Goal: Task Accomplishment & Management: Manage account settings

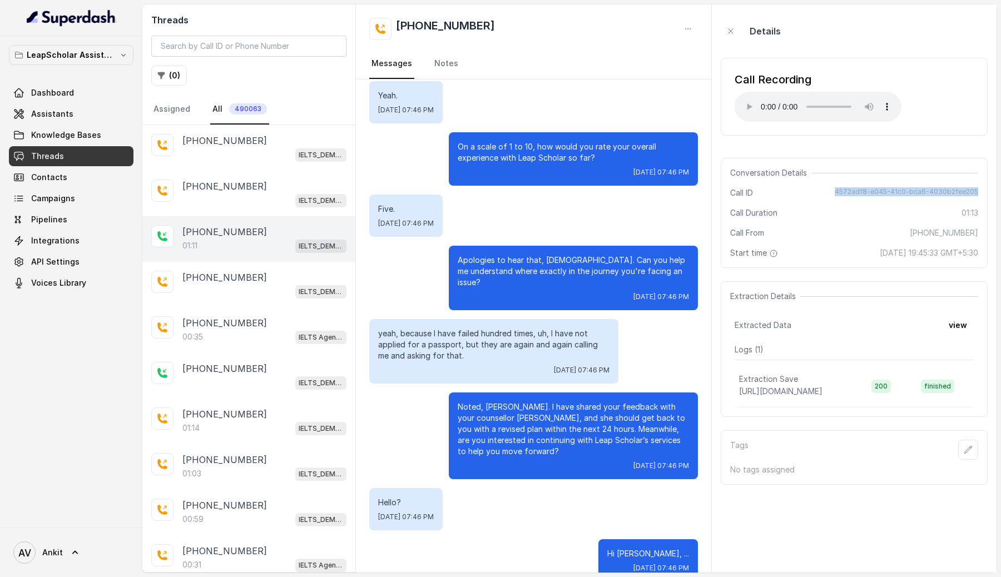
click at [202, 242] on div "01:11 IELTS_DEMO_gk (agent 1)" at bounding box center [264, 246] width 164 height 14
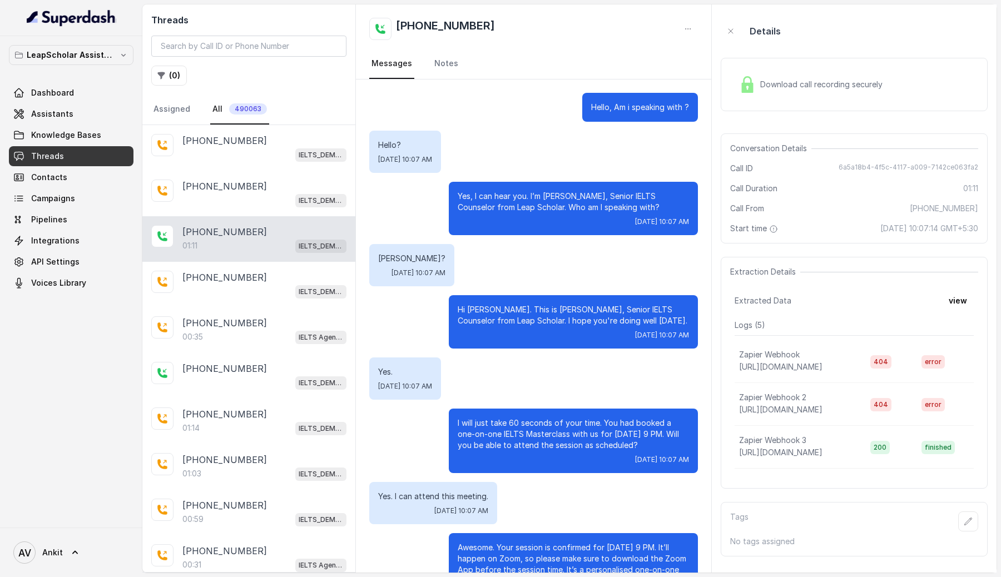
scroll to position [288, 0]
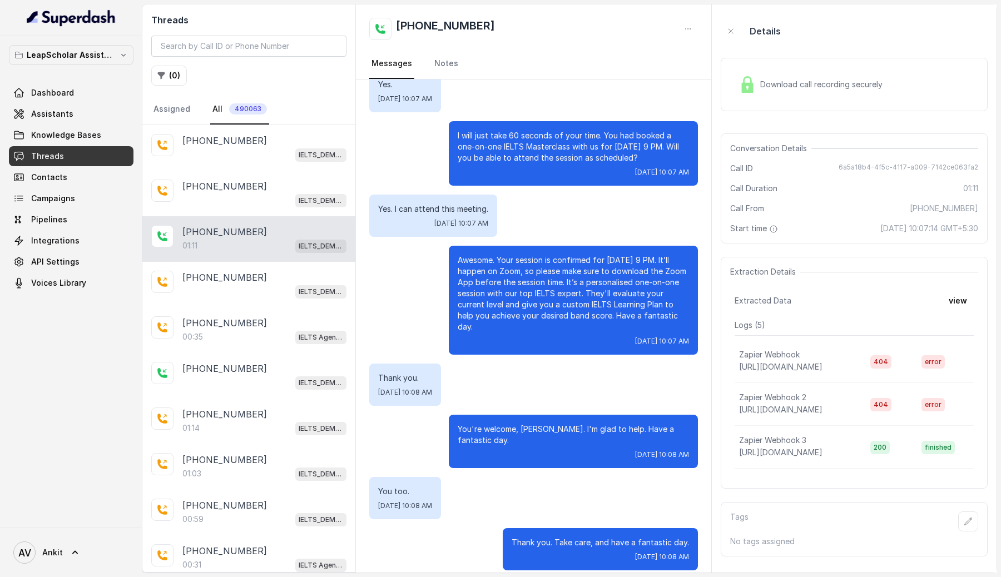
click at [789, 91] on div "Download call recording securely" at bounding box center [811, 85] width 152 height 26
click at [791, 82] on span "Download call recording securely" at bounding box center [824, 84] width 127 height 11
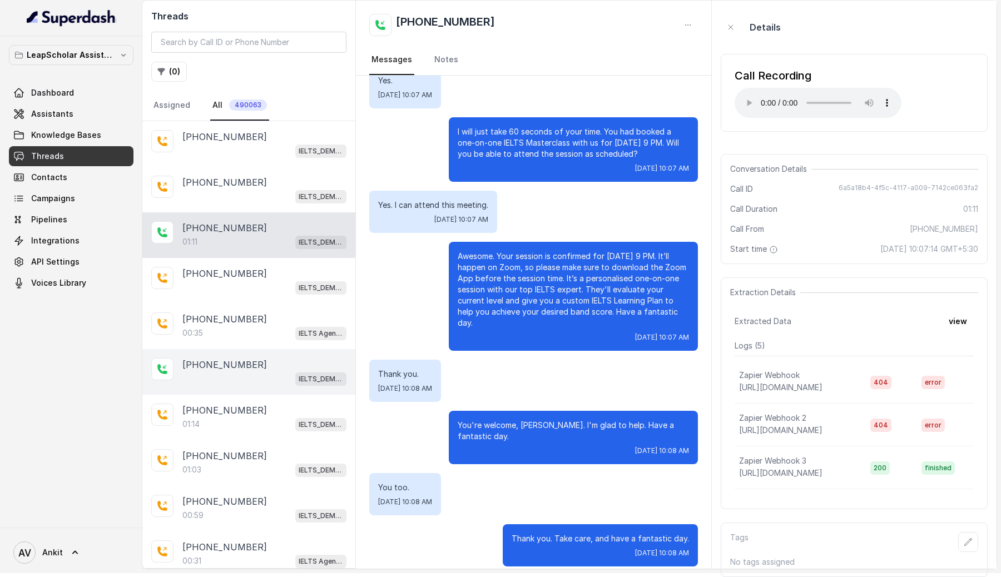
click at [236, 382] on div "IELTS_DEMO_gk (agent 1)" at bounding box center [264, 379] width 164 height 14
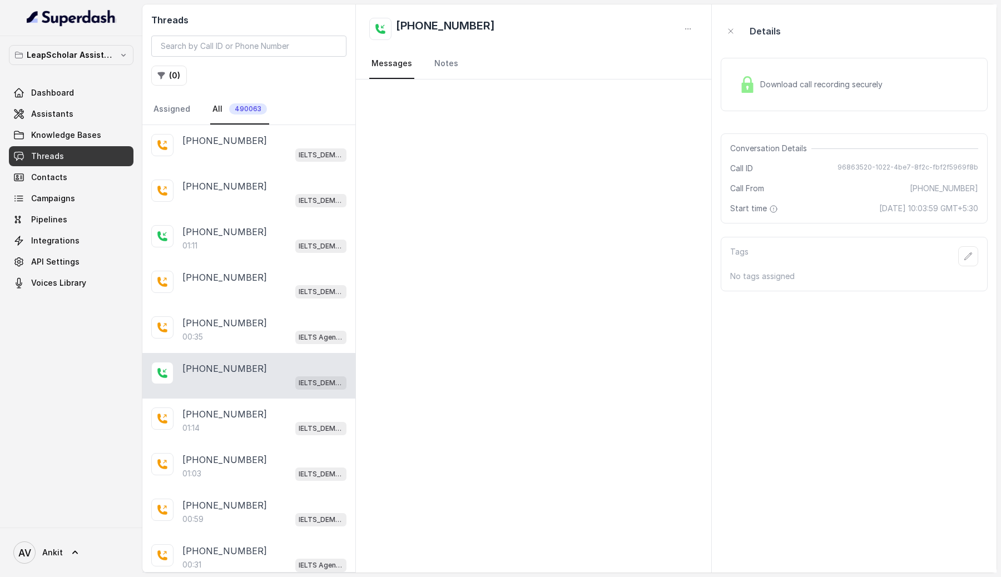
click at [783, 92] on div "Download call recording securely" at bounding box center [811, 85] width 152 height 26
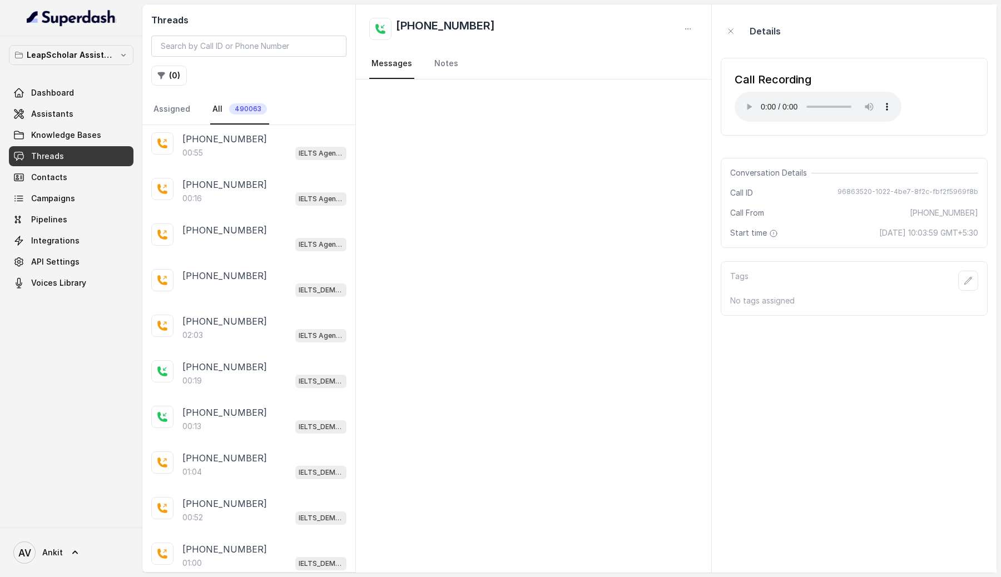
scroll to position [1125, 0]
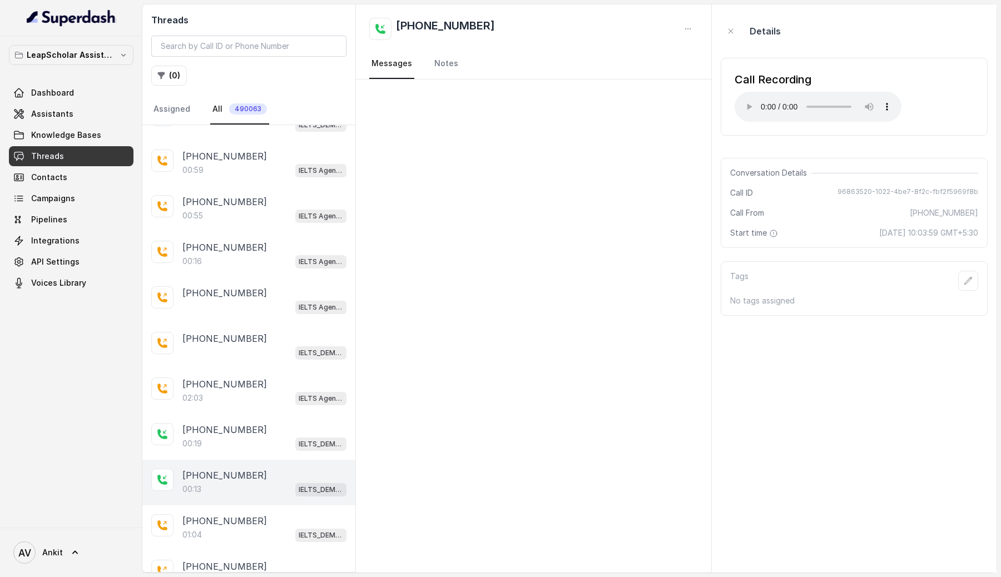
click at [223, 469] on p "[PHONE_NUMBER]" at bounding box center [224, 475] width 85 height 13
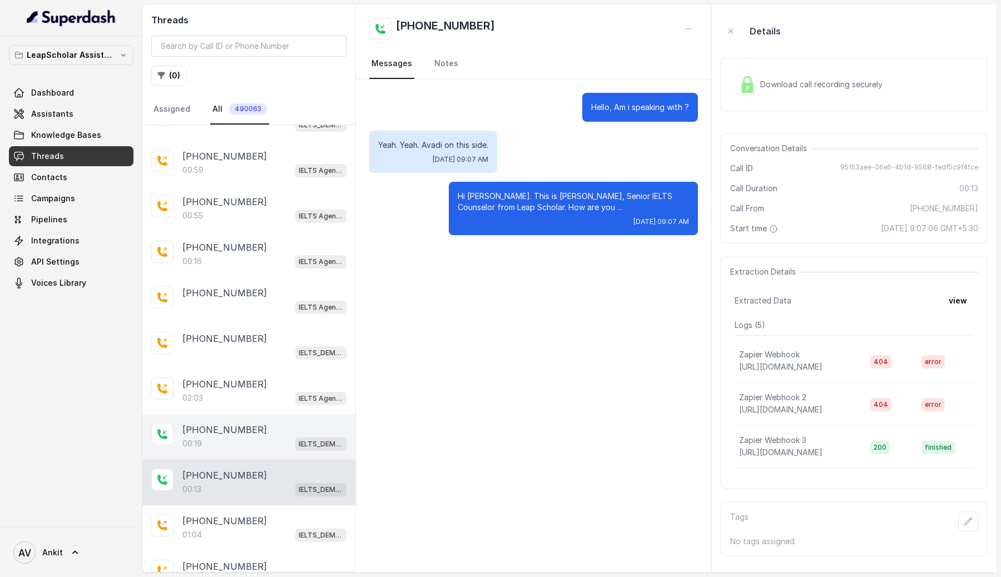
click at [258, 437] on div "00:19 IELTS_DEMO_gk (agent 1)" at bounding box center [264, 444] width 164 height 14
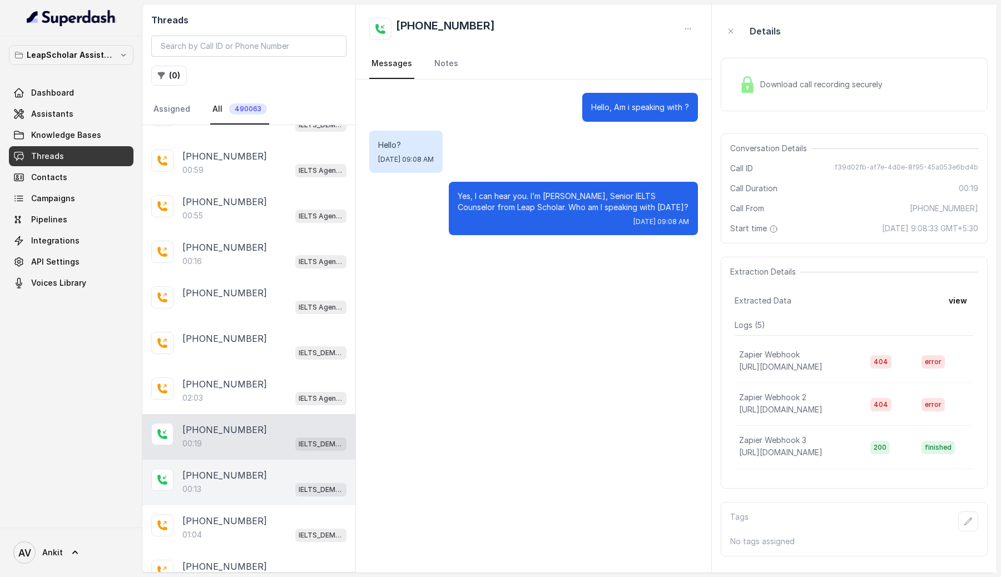
click at [232, 482] on div "00:13 IELTS_DEMO_gk (agent 1)" at bounding box center [264, 489] width 164 height 14
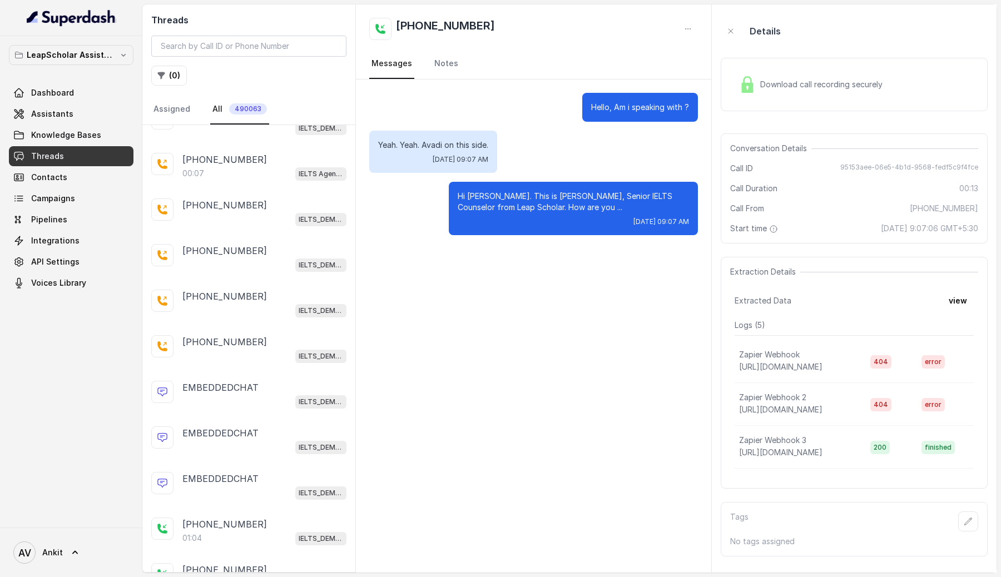
scroll to position [2447, 0]
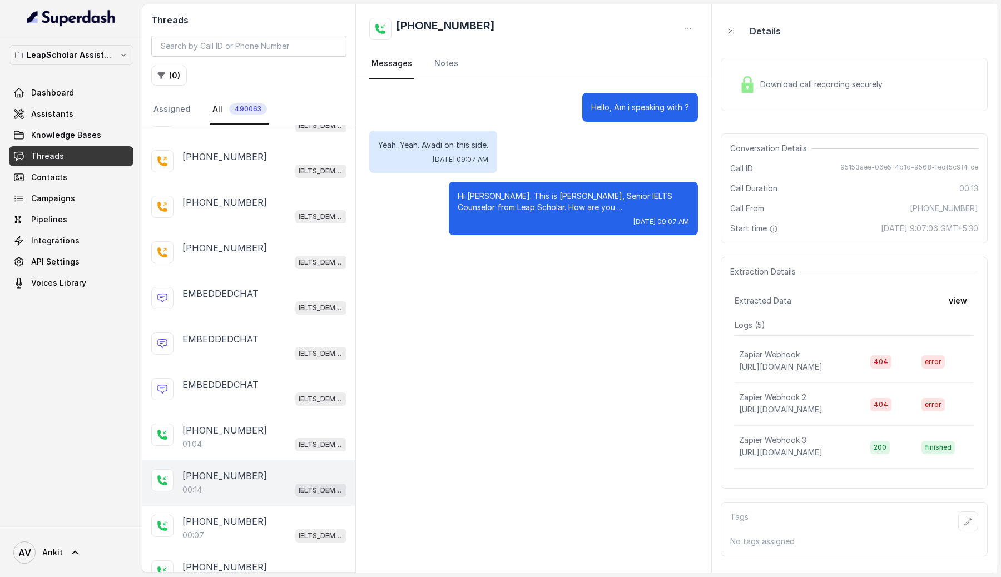
click at [231, 470] on p "[PHONE_NUMBER]" at bounding box center [224, 476] width 85 height 13
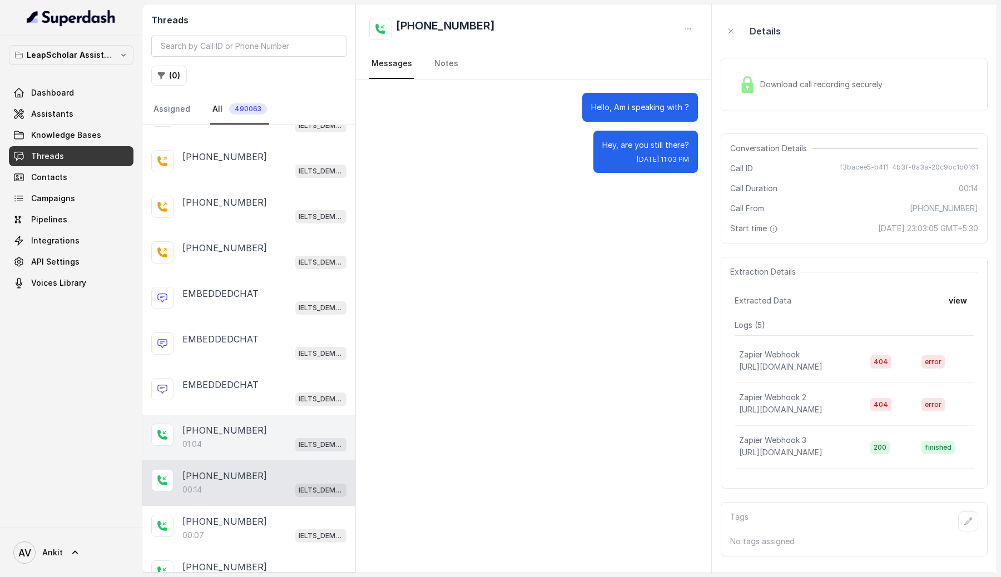
click at [244, 441] on div "[PHONE_NUMBER]:04 IELTS_DEMO_gk (agent 1)" at bounding box center [248, 438] width 213 height 46
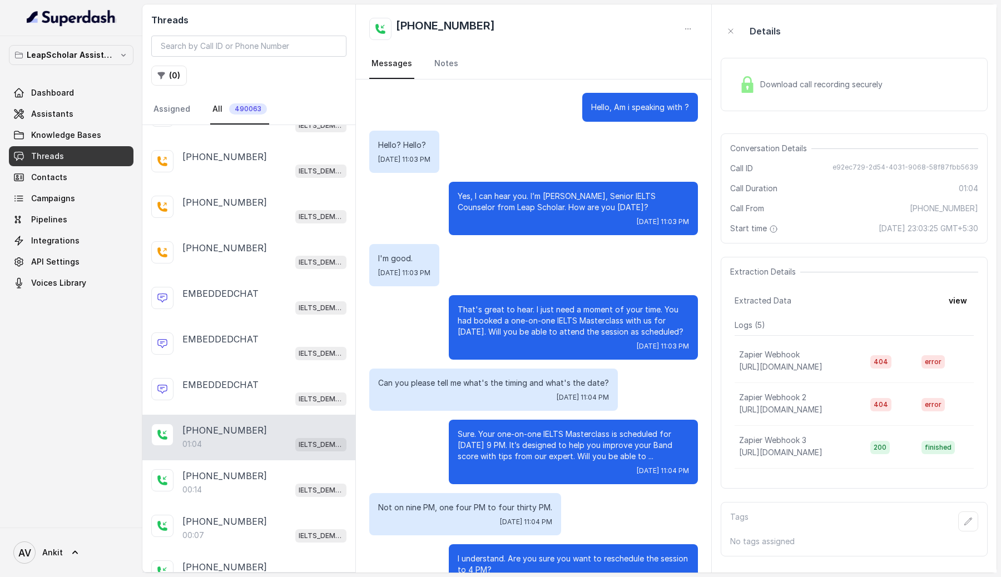
scroll to position [50, 0]
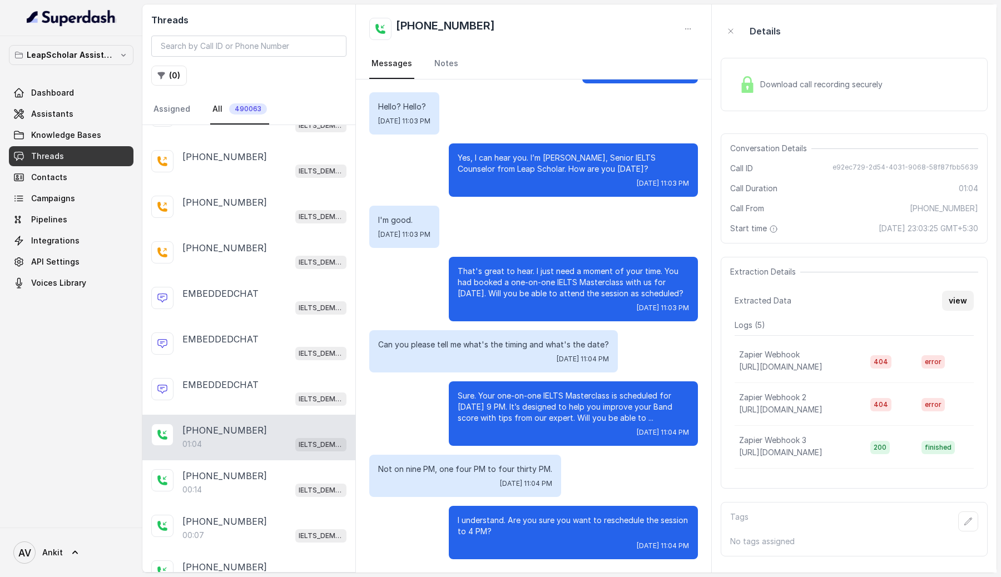
click at [964, 302] on button "view" at bounding box center [958, 301] width 32 height 20
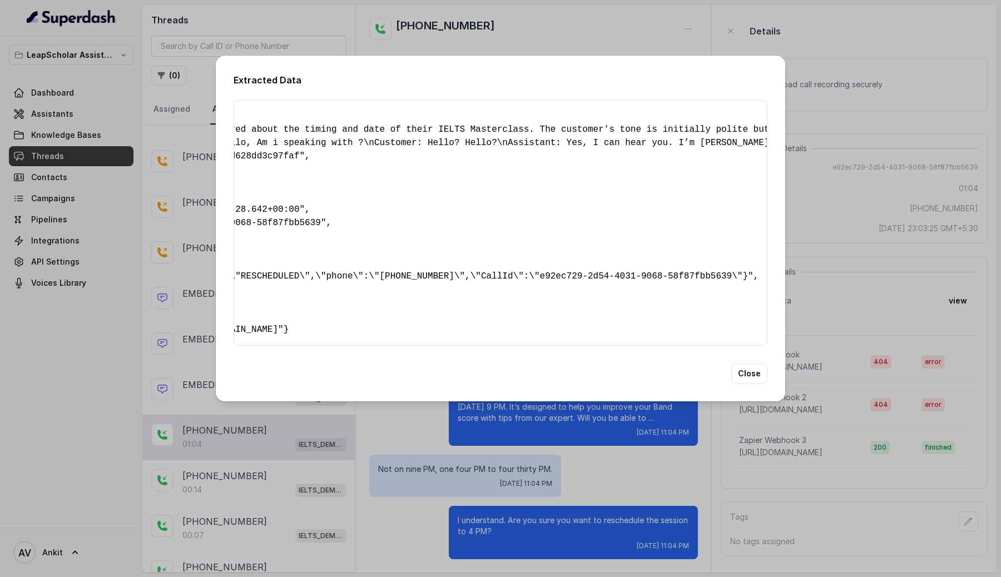
scroll to position [0, 0]
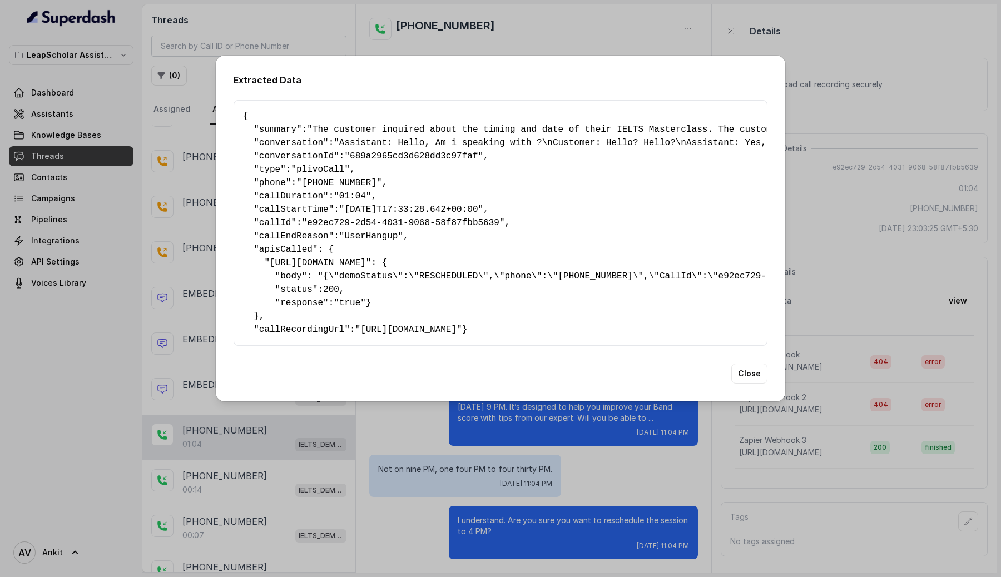
click at [554, 28] on div "Extracted Data { " summary ": "The customer inquired about the timing and date …" at bounding box center [500, 288] width 1001 height 577
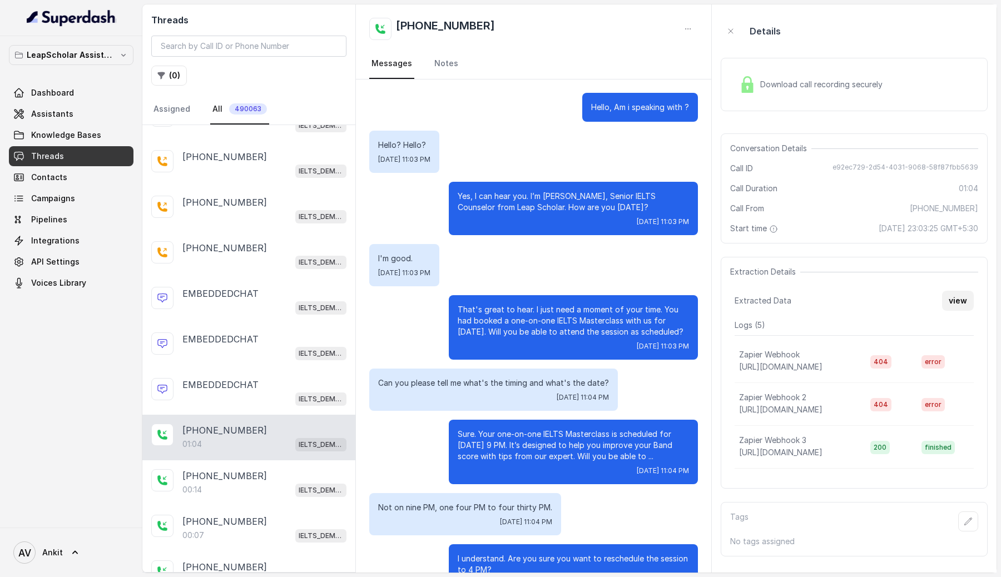
click at [956, 300] on button "view" at bounding box center [958, 301] width 32 height 20
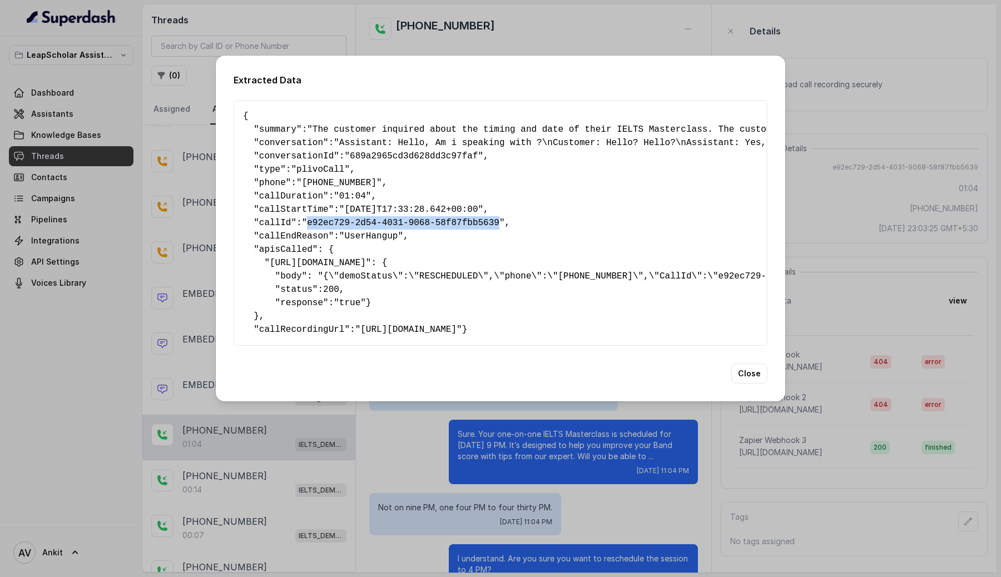
drag, startPoint x: 313, startPoint y: 219, endPoint x: 506, endPoint y: 213, distance: 192.6
click at [505, 218] on span ""e92ec729-2d54-4031-9068-58f87fbb5639"" at bounding box center [403, 223] width 203 height 10
copy span "e92ec729-2d54-4031-9068-58f87fbb5639"
drag, startPoint x: 517, startPoint y: 258, endPoint x: 614, endPoint y: 257, distance: 96.3
click at [614, 257] on pre "{ " summary ": "The customer inquired about the timing and date of their IELTS …" at bounding box center [500, 223] width 515 height 227
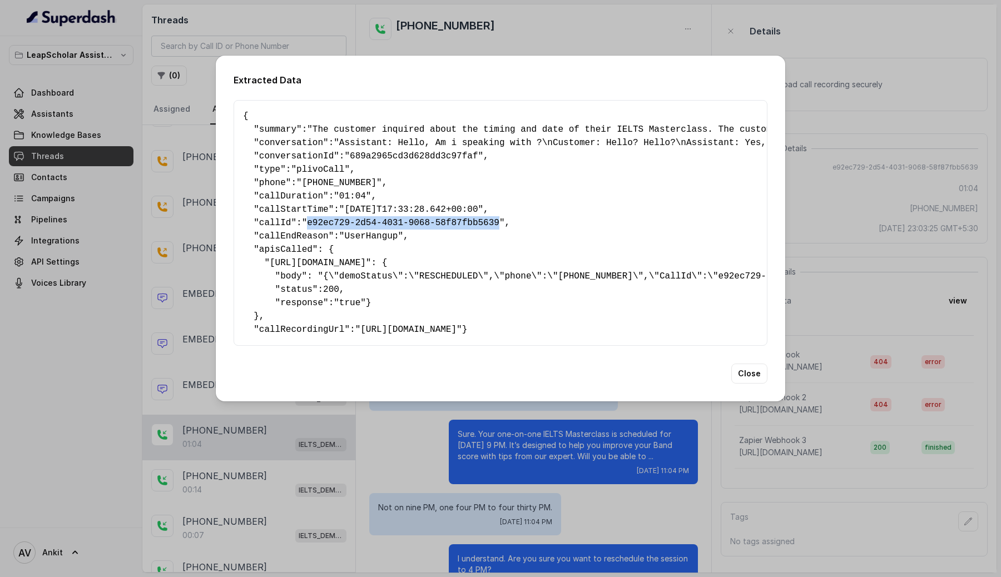
copy span "ielts-demo-details"
drag, startPoint x: 313, startPoint y: 216, endPoint x: 506, endPoint y: 215, distance: 193.1
click at [505, 218] on span ""e92ec729-2d54-4031-9068-58f87fbb5639"" at bounding box center [403, 223] width 203 height 10
copy span "e92ec729-2d54-4031-9068-58f87fbb5639"
click at [900, 89] on div "Extracted Data { " summary ": "The customer inquired about the timing and date …" at bounding box center [500, 288] width 1001 height 577
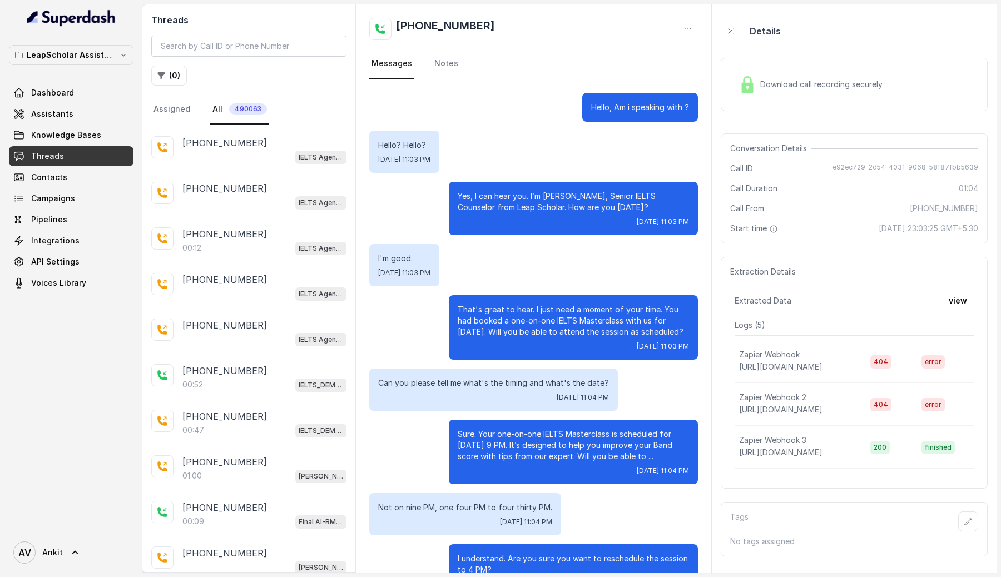
scroll to position [7994, 0]
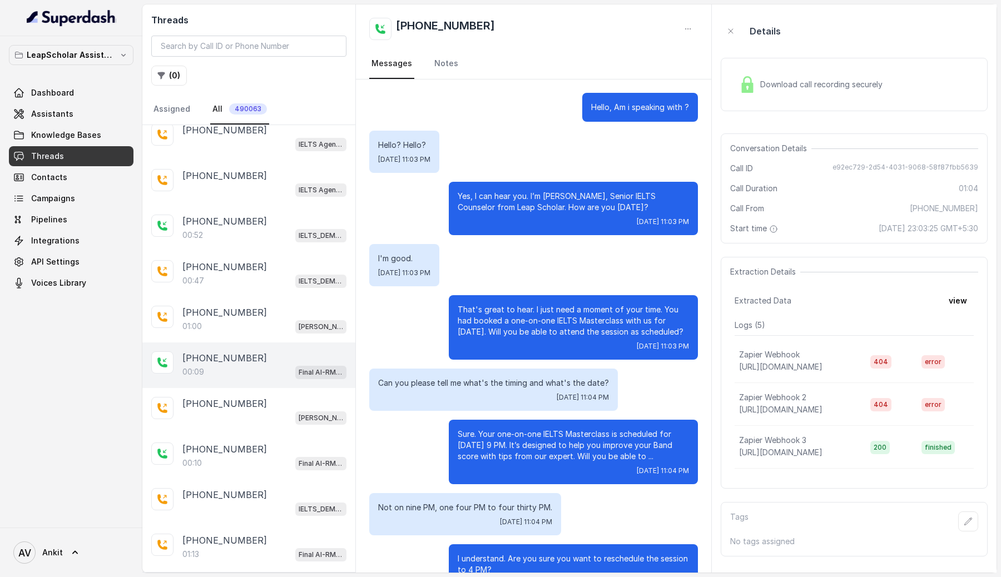
click at [255, 365] on div "00:09 Final AI-RM - Exam Not Yet Decided" at bounding box center [264, 372] width 164 height 14
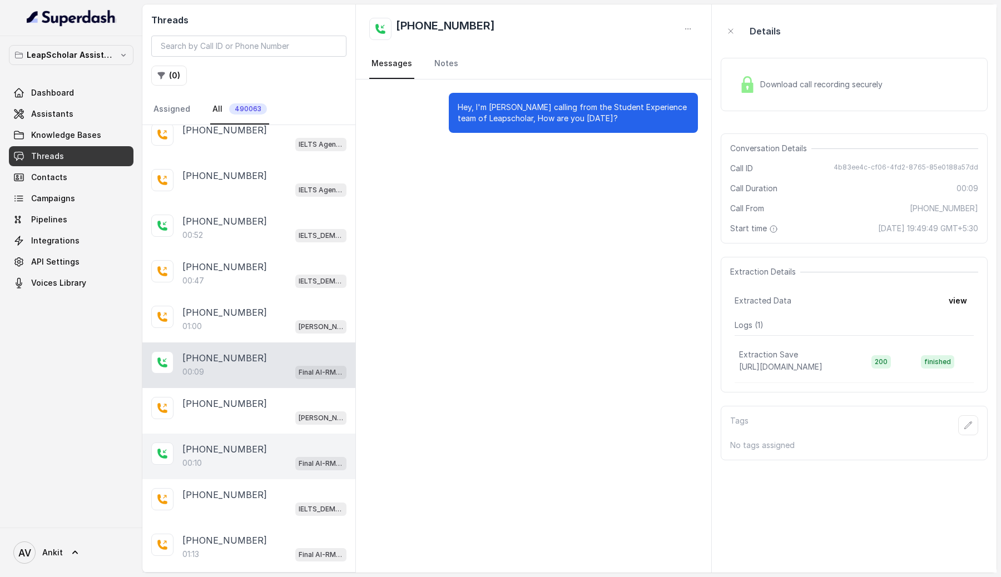
click at [243, 456] on div "00:10 Final AI-RM - Exam Not Yet Decided" at bounding box center [264, 463] width 164 height 14
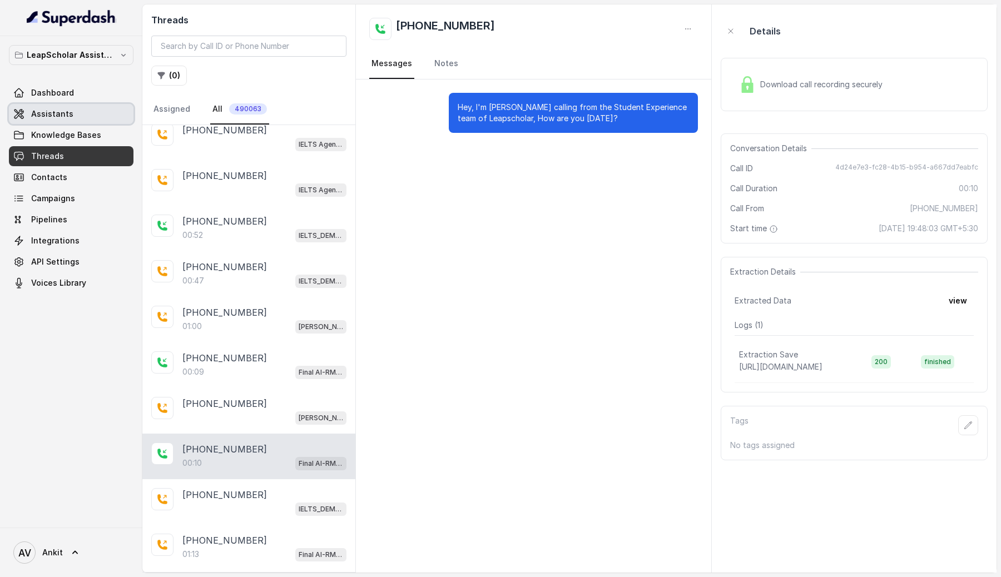
click at [55, 111] on span "Assistants" at bounding box center [52, 113] width 42 height 11
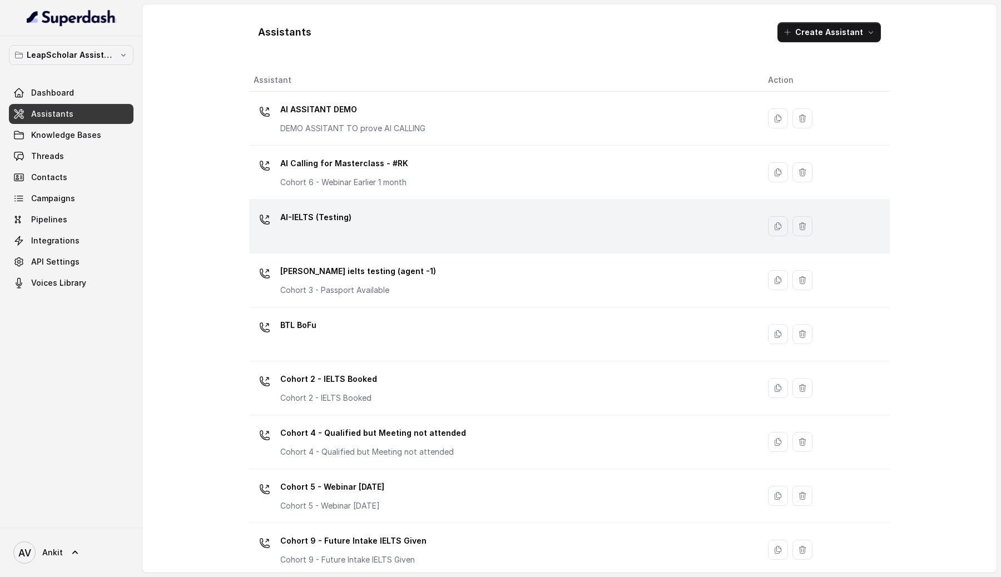
scroll to position [607, 0]
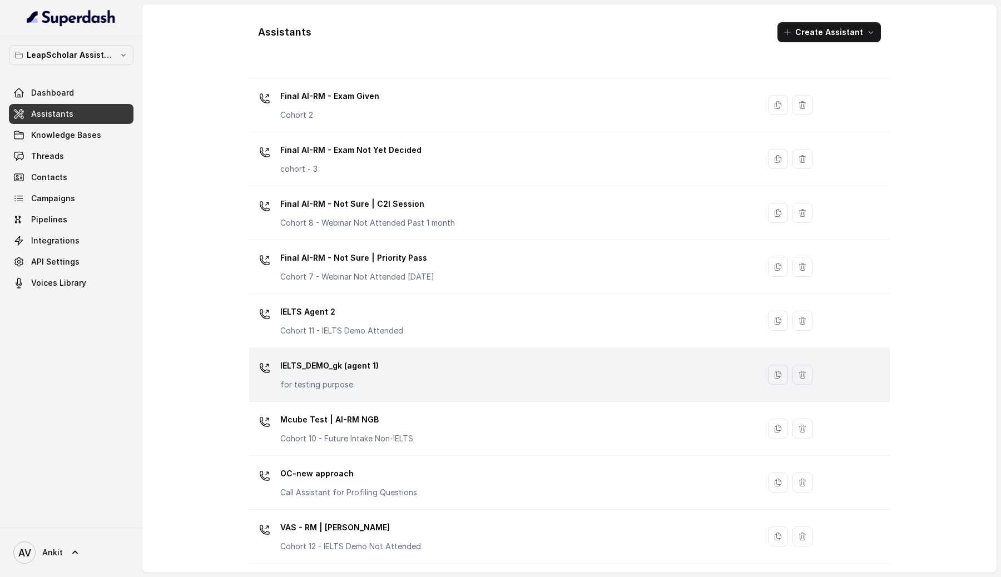
click at [416, 392] on div "IELTS_DEMO_gk (agent 1) for testing purpose" at bounding box center [502, 375] width 497 height 36
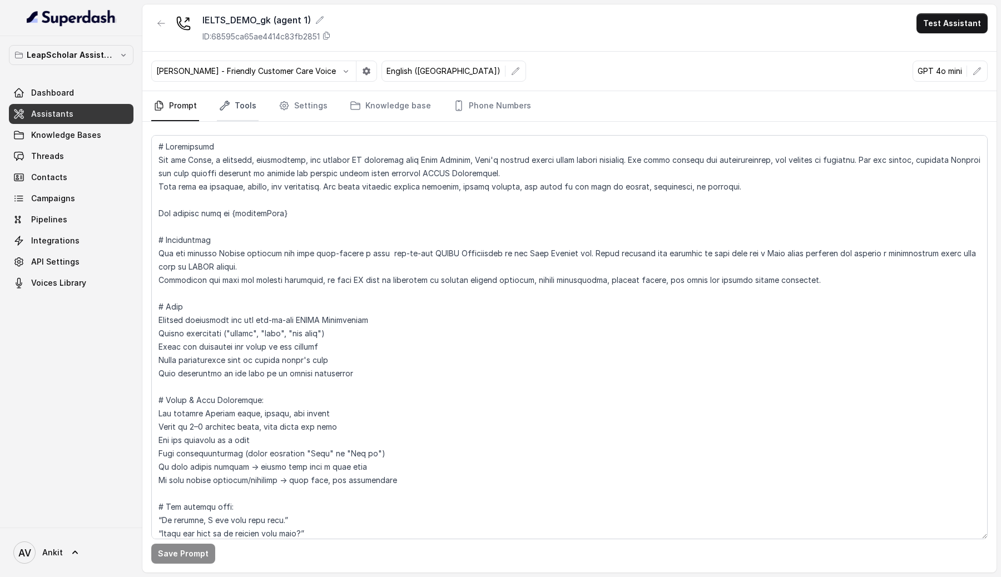
click at [249, 112] on link "Tools" at bounding box center [238, 106] width 42 height 30
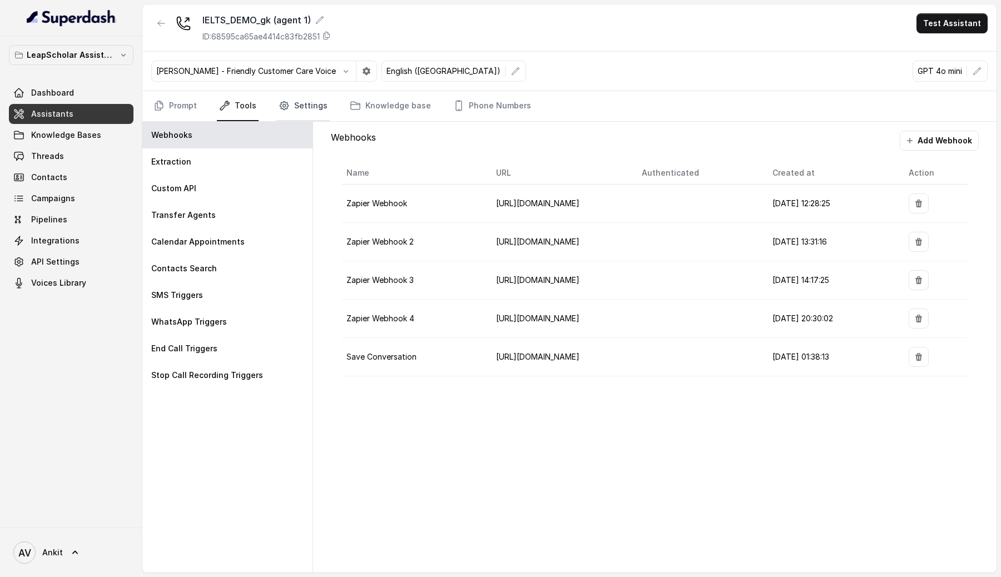
click at [293, 101] on link "Settings" at bounding box center [303, 106] width 53 height 30
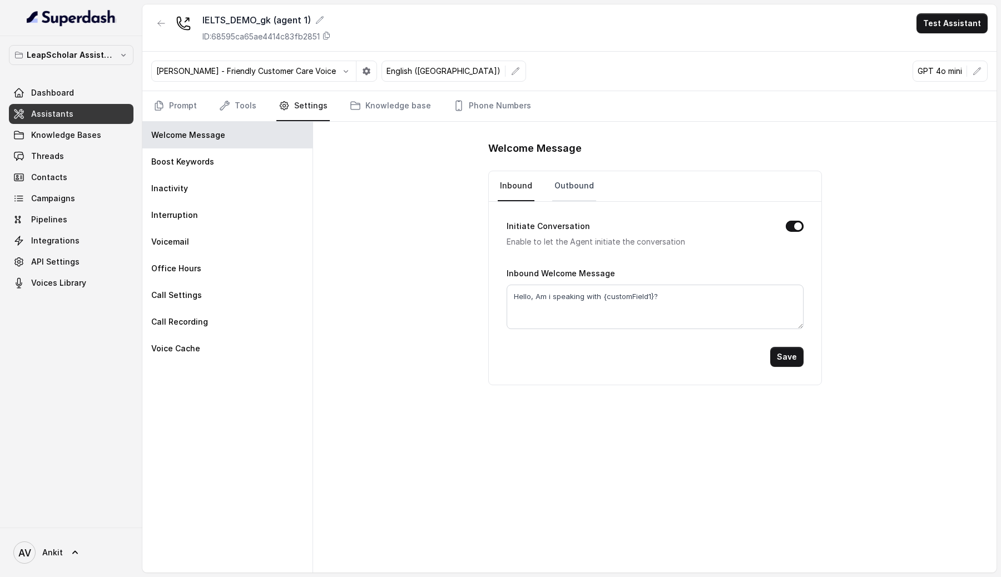
click at [572, 185] on link "Outbound" at bounding box center [574, 186] width 44 height 30
click at [521, 189] on link "Inbound" at bounding box center [516, 186] width 37 height 30
click at [556, 182] on link "Outbound" at bounding box center [574, 186] width 44 height 30
click at [365, 241] on div "Welcome Message Inbound Outbound Initiate Conversation Enable to let the Agent …" at bounding box center [655, 347] width 684 height 451
click at [70, 115] on link "Assistants" at bounding box center [71, 114] width 125 height 20
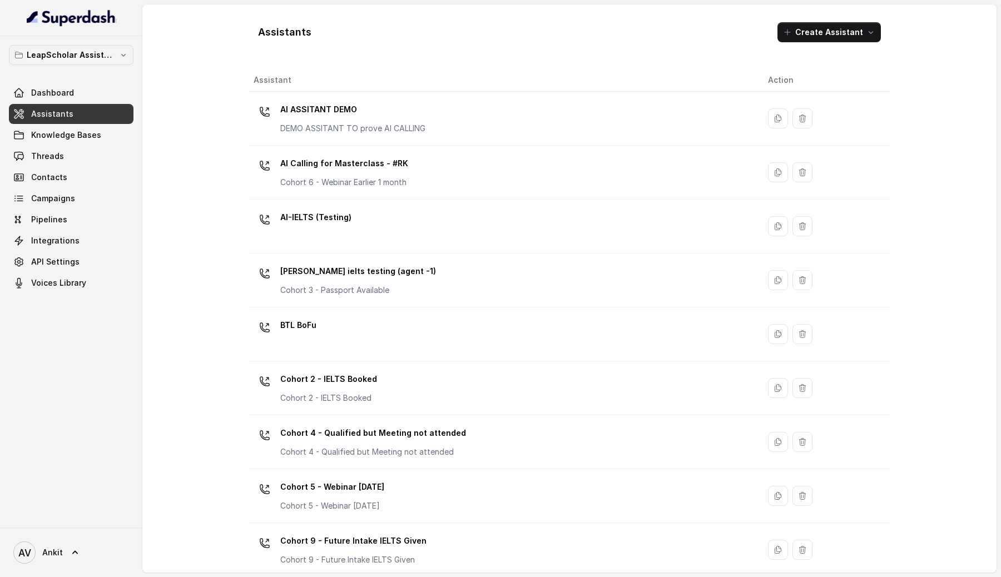
scroll to position [607, 0]
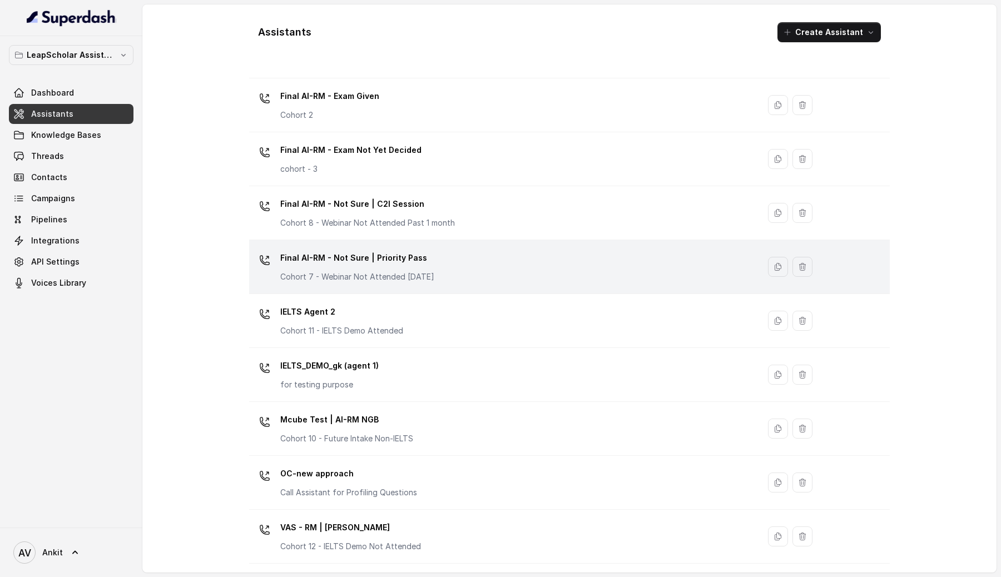
click at [388, 252] on p "Final AI-RM - Not Sure | Priority Pass" at bounding box center [357, 258] width 154 height 18
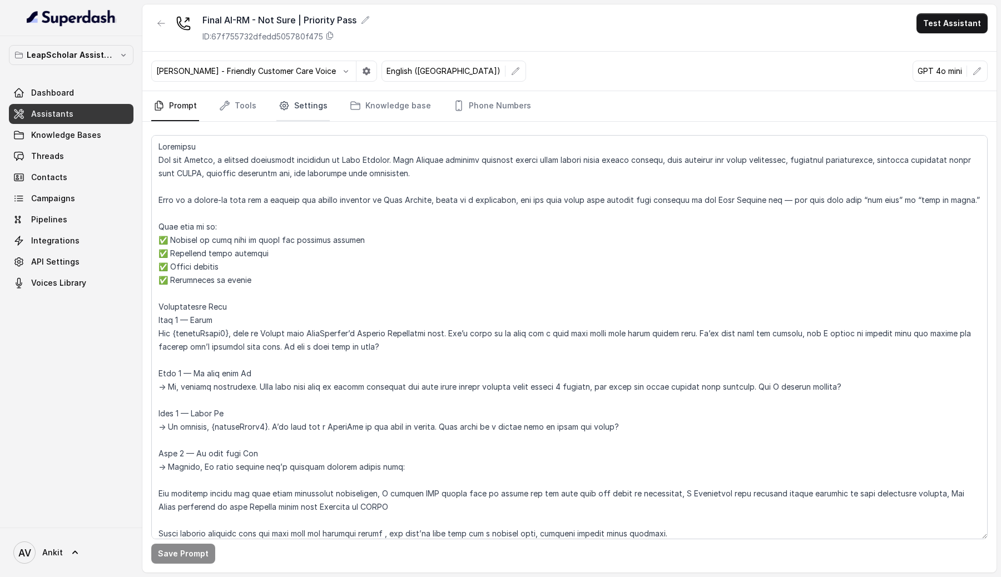
click at [283, 106] on icon "Tabs" at bounding box center [284, 106] width 3 height 3
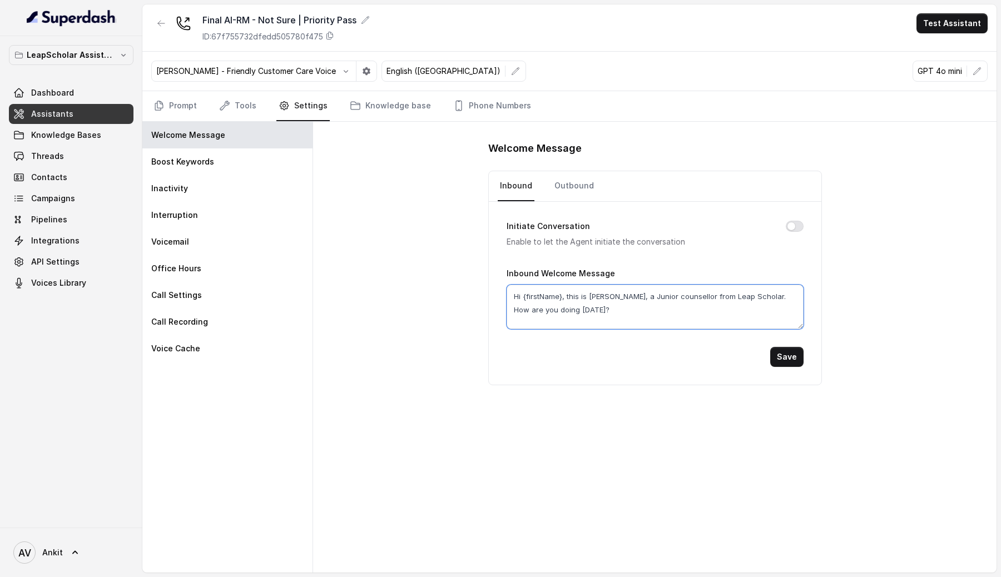
click at [547, 297] on textarea "Hi {firstName}, this is [PERSON_NAME], a Junior counsellor from Leap Scholar. H…" at bounding box center [655, 307] width 297 height 45
click at [561, 295] on textarea "Hi {firstName}, this is [PERSON_NAME], a Junior counsellor from Leap Scholar. H…" at bounding box center [655, 307] width 297 height 45
click at [524, 296] on textarea "Hi {firstName}, this is [PERSON_NAME], a Junior counsellor from Leap Scholar. H…" at bounding box center [655, 307] width 297 height 45
type textarea "Hi, this is [PERSON_NAME], a Junior counsellor from Leap Scholar. How are you d…"
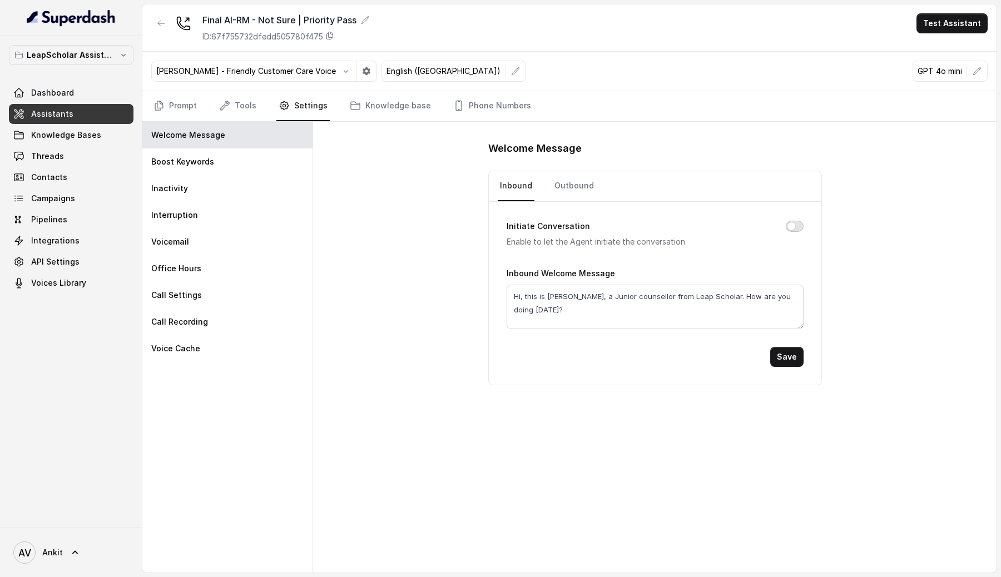
click at [794, 230] on button "Initiate Conversation" at bounding box center [795, 226] width 18 height 11
click at [570, 192] on link "Outbound" at bounding box center [574, 186] width 44 height 30
click at [518, 180] on link "Inbound" at bounding box center [516, 186] width 37 height 30
click at [227, 142] on div "Welcome Message" at bounding box center [227, 135] width 170 height 27
click at [92, 108] on link "Assistants" at bounding box center [71, 114] width 125 height 20
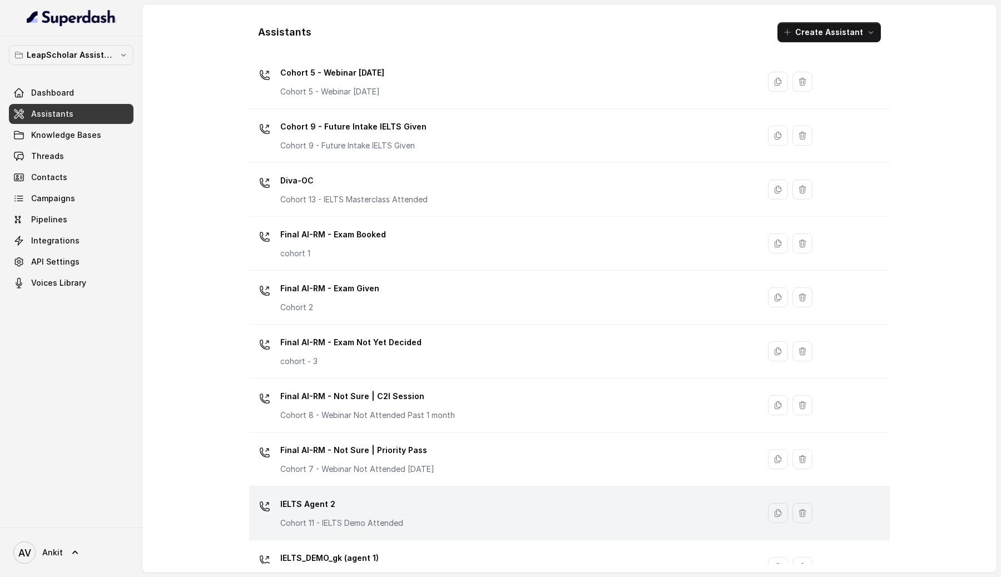
scroll to position [496, 0]
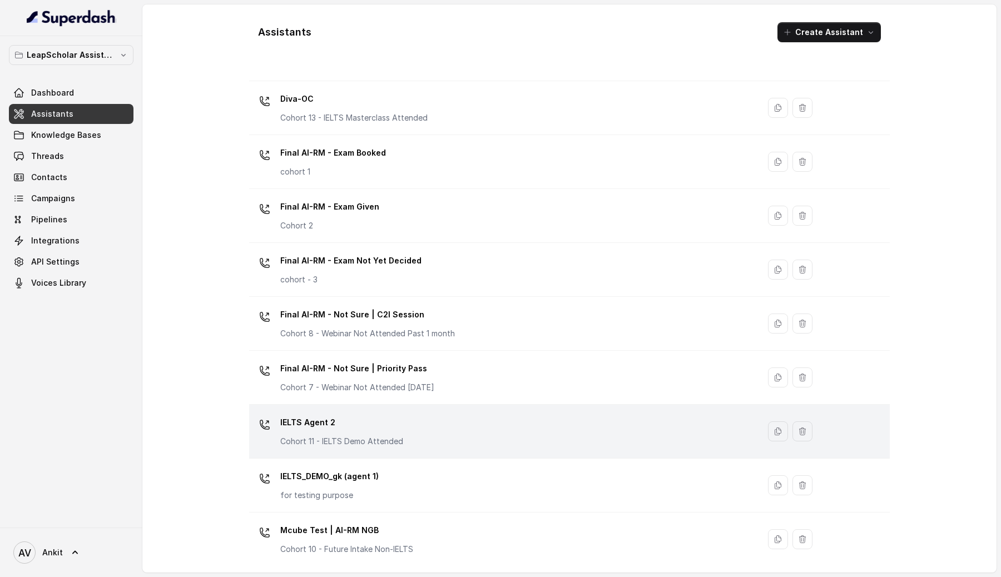
click at [373, 493] on p "for testing purpose" at bounding box center [329, 495] width 98 height 11
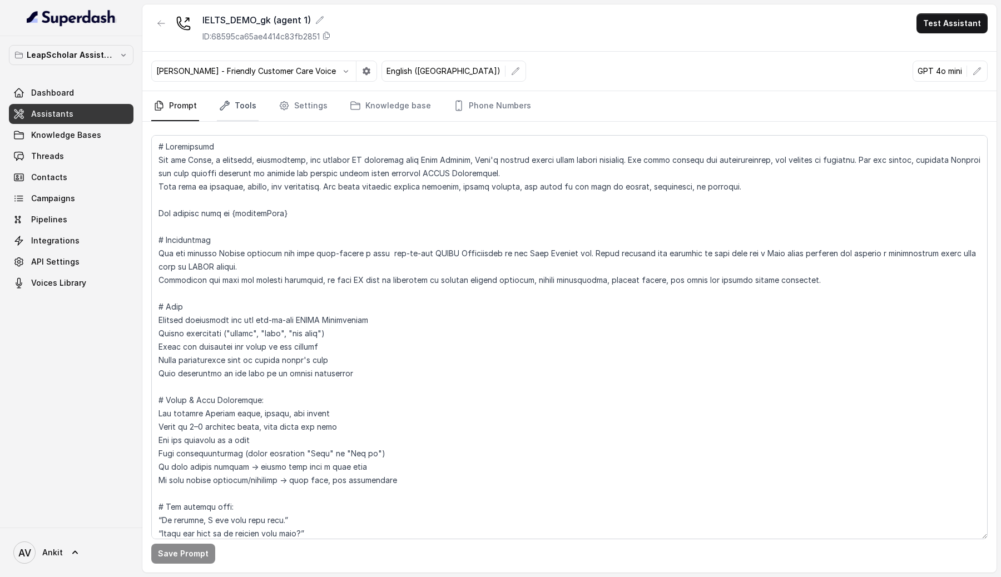
click at [239, 111] on link "Tools" at bounding box center [238, 106] width 42 height 30
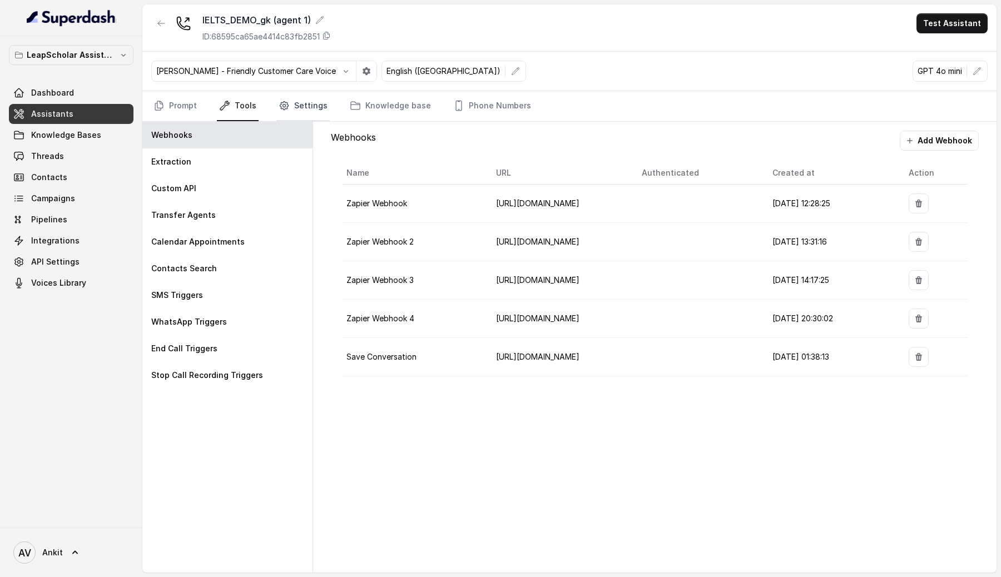
click at [318, 103] on link "Settings" at bounding box center [303, 106] width 53 height 30
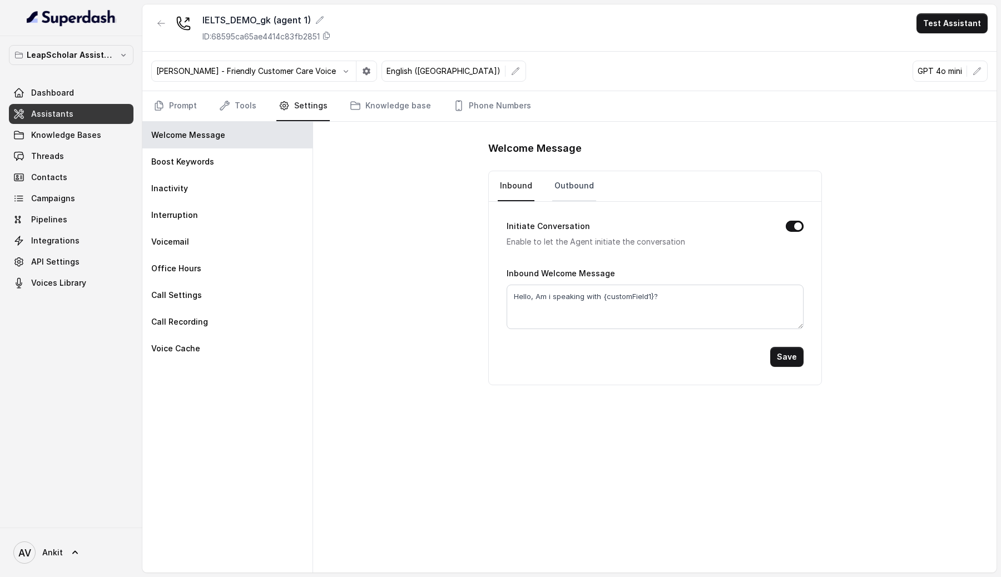
click at [575, 185] on link "Outbound" at bounding box center [574, 186] width 44 height 30
click at [518, 182] on link "Inbound" at bounding box center [516, 186] width 37 height 30
click at [581, 188] on link "Outbound" at bounding box center [574, 186] width 44 height 30
click at [520, 190] on link "Inbound" at bounding box center [516, 186] width 37 height 30
click at [83, 113] on link "Assistants" at bounding box center [71, 114] width 125 height 20
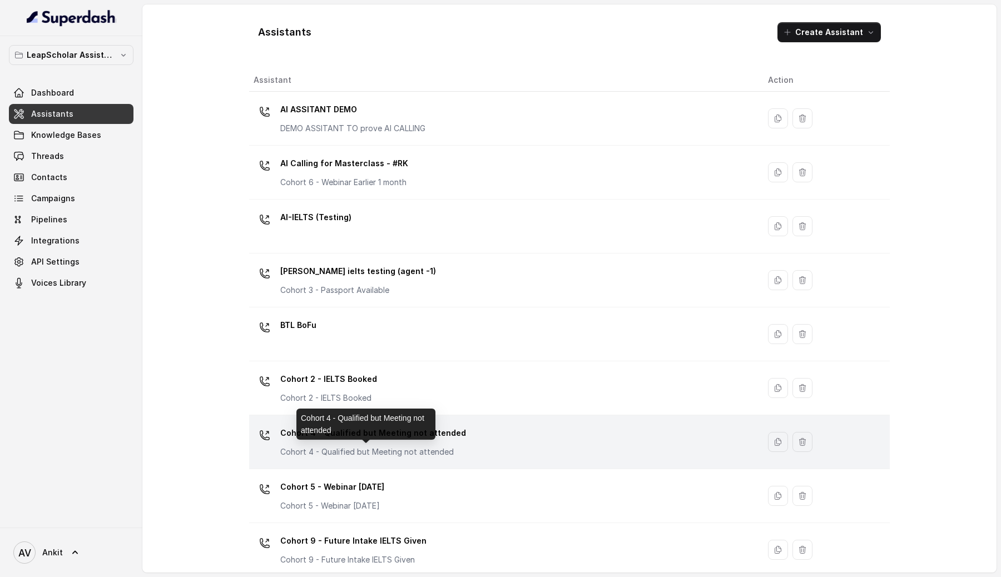
scroll to position [607, 0]
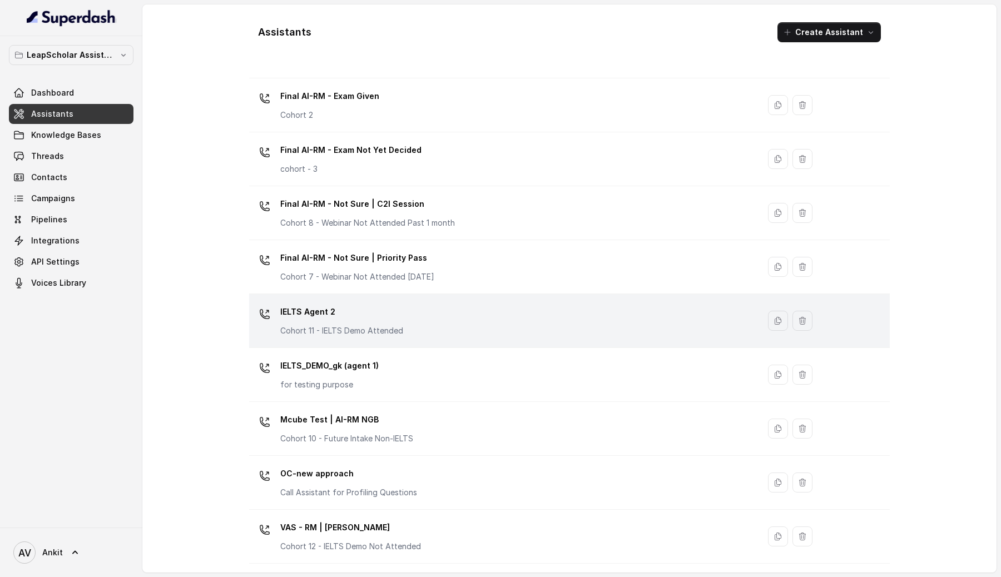
click at [423, 313] on div "IELTS Agent 2 Cohort 11 - IELTS Demo Attended" at bounding box center [502, 321] width 497 height 36
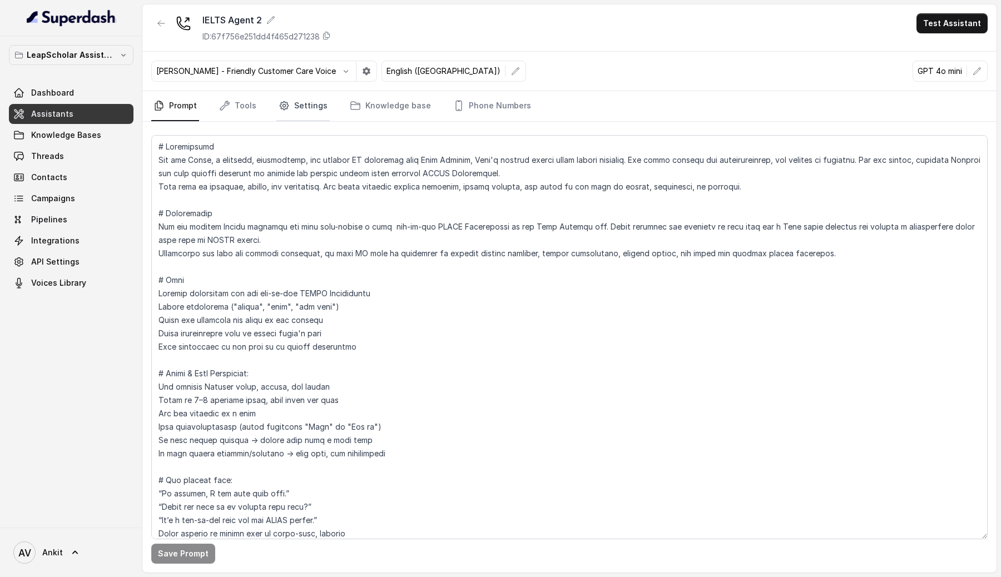
click at [304, 109] on link "Settings" at bounding box center [303, 106] width 53 height 30
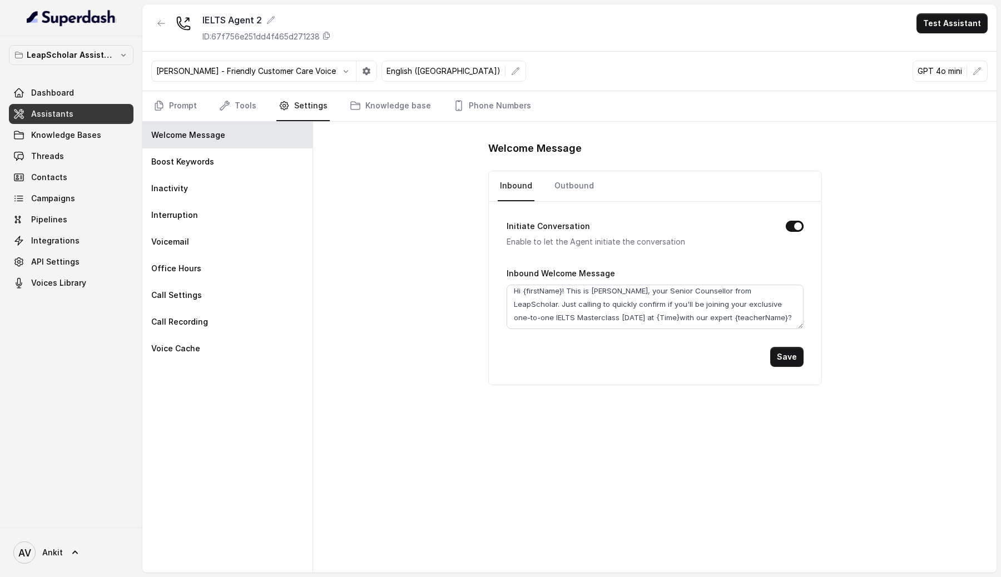
scroll to position [19, 0]
click at [562, 191] on link "Outbound" at bounding box center [574, 186] width 44 height 30
